Goal: Transaction & Acquisition: Purchase product/service

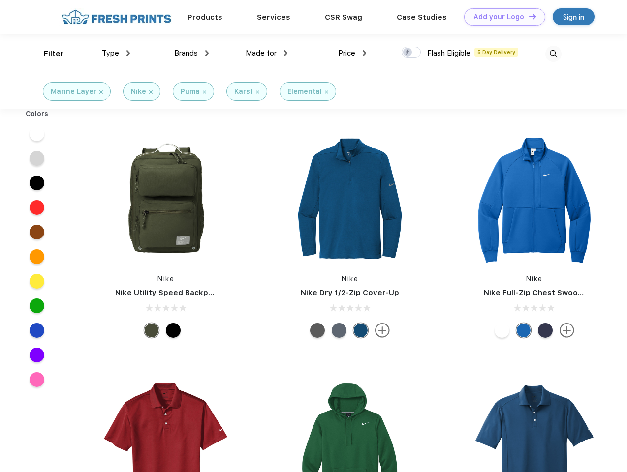
click at [501, 17] on link "Add your Logo Design Tool" at bounding box center [504, 16] width 81 height 17
click at [0, 0] on div "Design Tool" at bounding box center [0, 0] width 0 height 0
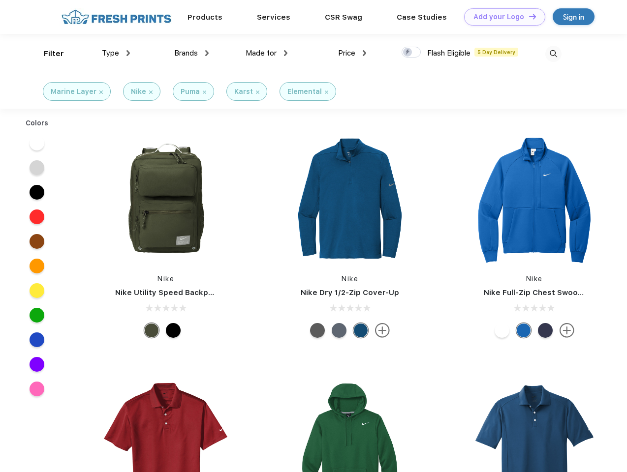
click at [528, 16] on link "Add your Logo Design Tool" at bounding box center [504, 16] width 81 height 17
click at [47, 54] on div "Filter" at bounding box center [54, 53] width 20 height 11
click at [116, 53] on span "Type" at bounding box center [110, 53] width 17 height 9
click at [191, 53] on span "Brands" at bounding box center [186, 53] width 24 height 9
click at [267, 53] on span "Made for" at bounding box center [260, 53] width 31 height 9
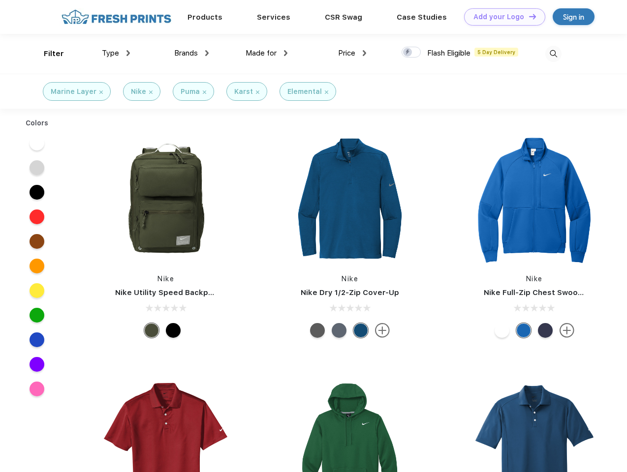
click at [352, 53] on span "Price" at bounding box center [346, 53] width 17 height 9
click at [411, 53] on div at bounding box center [410, 52] width 19 height 11
click at [408, 53] on input "checkbox" at bounding box center [404, 49] width 6 height 6
click at [553, 54] on img at bounding box center [553, 54] width 16 height 16
